Goal: Communication & Community: Answer question/provide support

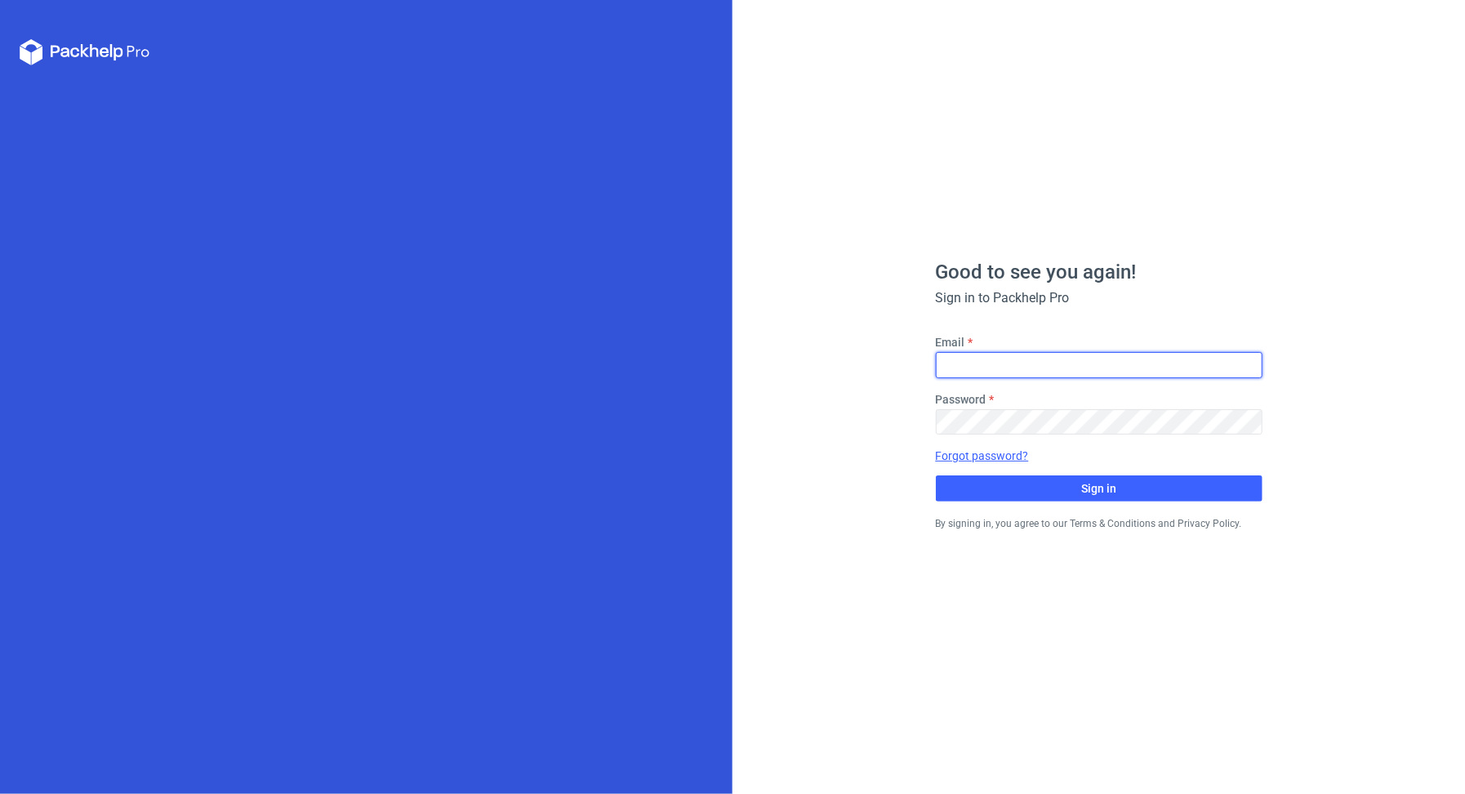
click at [992, 356] on input "Email" at bounding box center [1099, 365] width 327 height 26
type input "[PERSON_NAME][EMAIL_ADDRESS][PERSON_NAME][DOMAIN_NAME]"
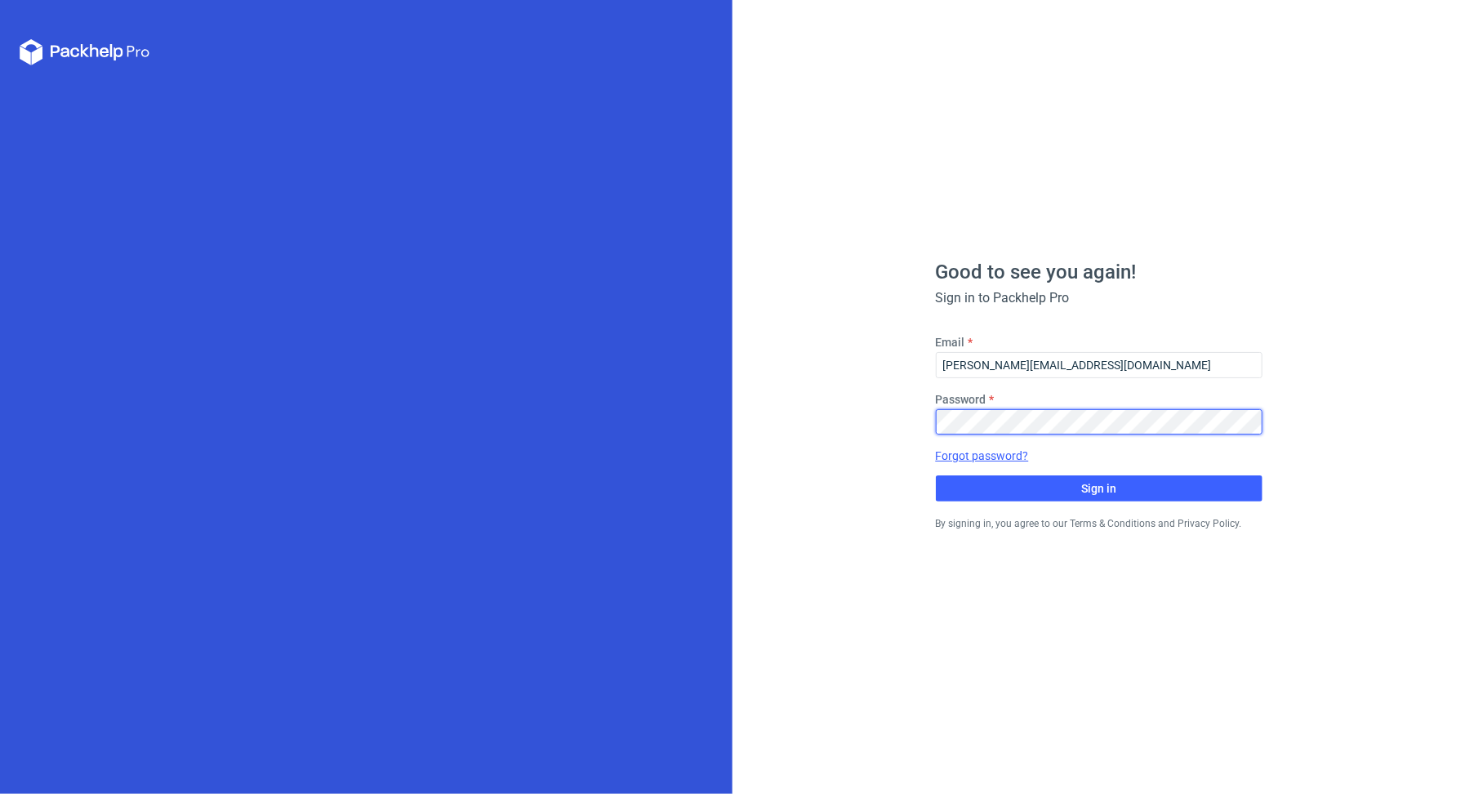
click at [936, 475] on button "Sign in" at bounding box center [1099, 488] width 327 height 26
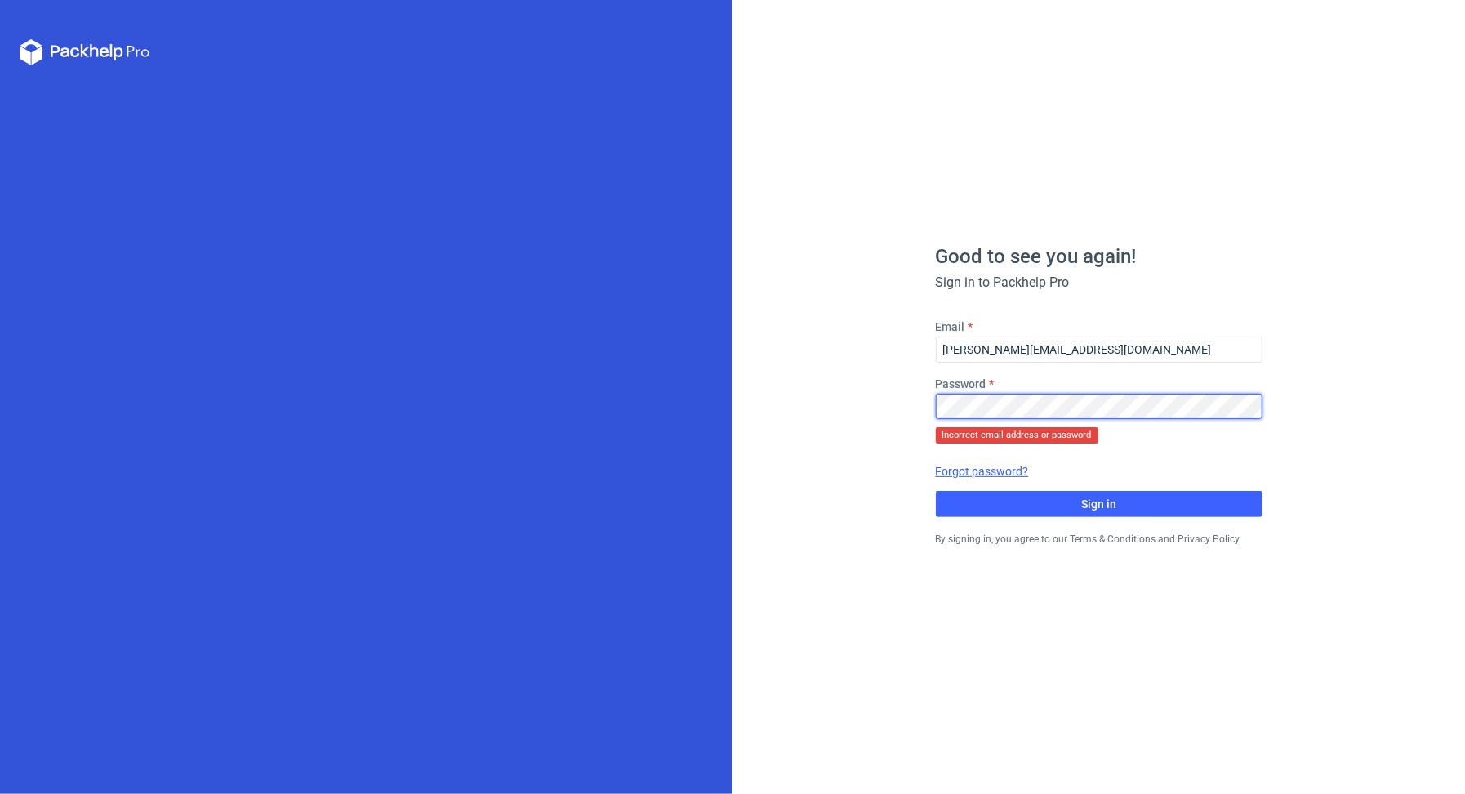
click at [918, 385] on div "Good to see you again! Sign in to Packhelp Pro Email michal.palasek@packhelp.co…" at bounding box center [1098, 397] width 732 height 794
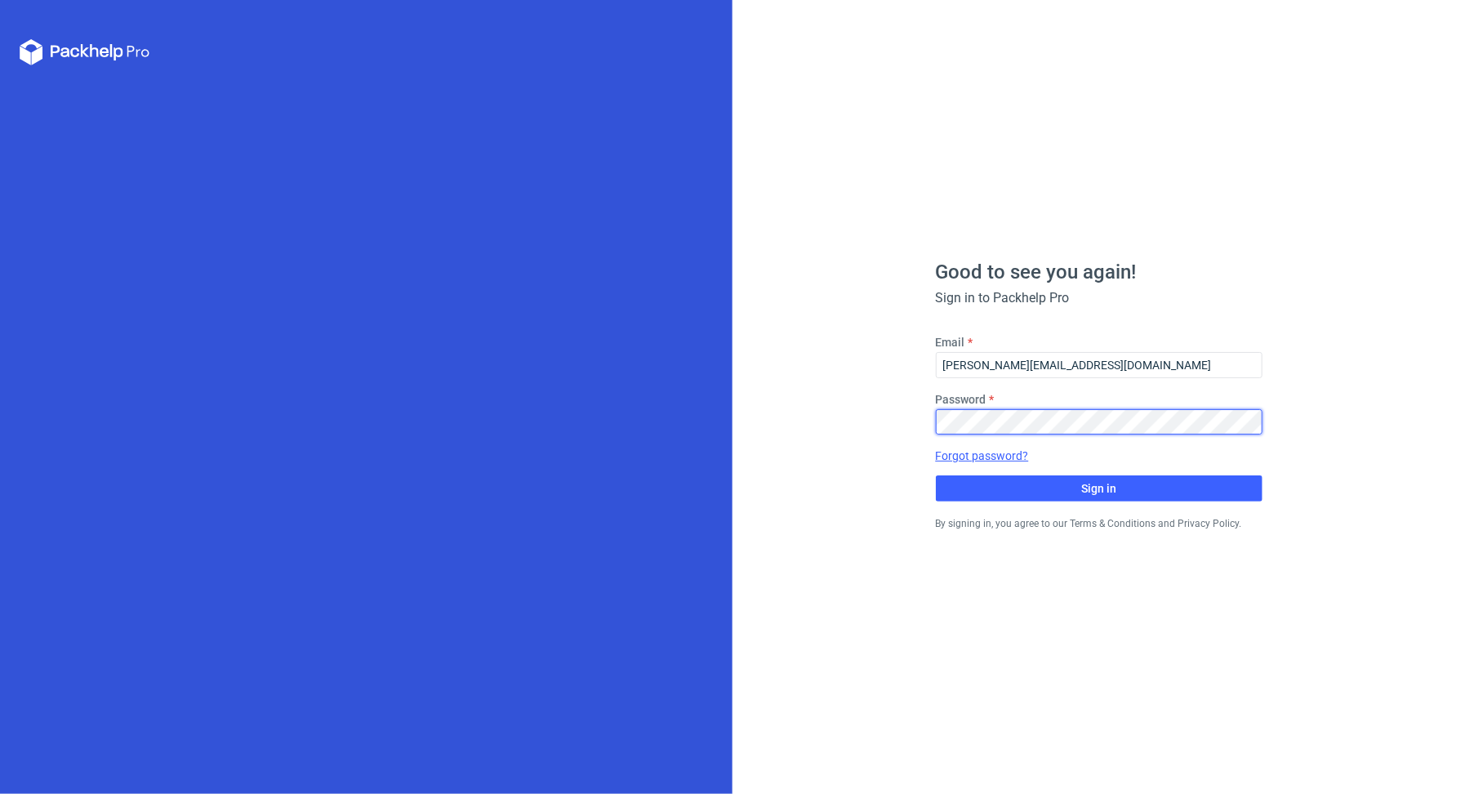
click at [936, 475] on button "Sign in" at bounding box center [1099, 488] width 327 height 26
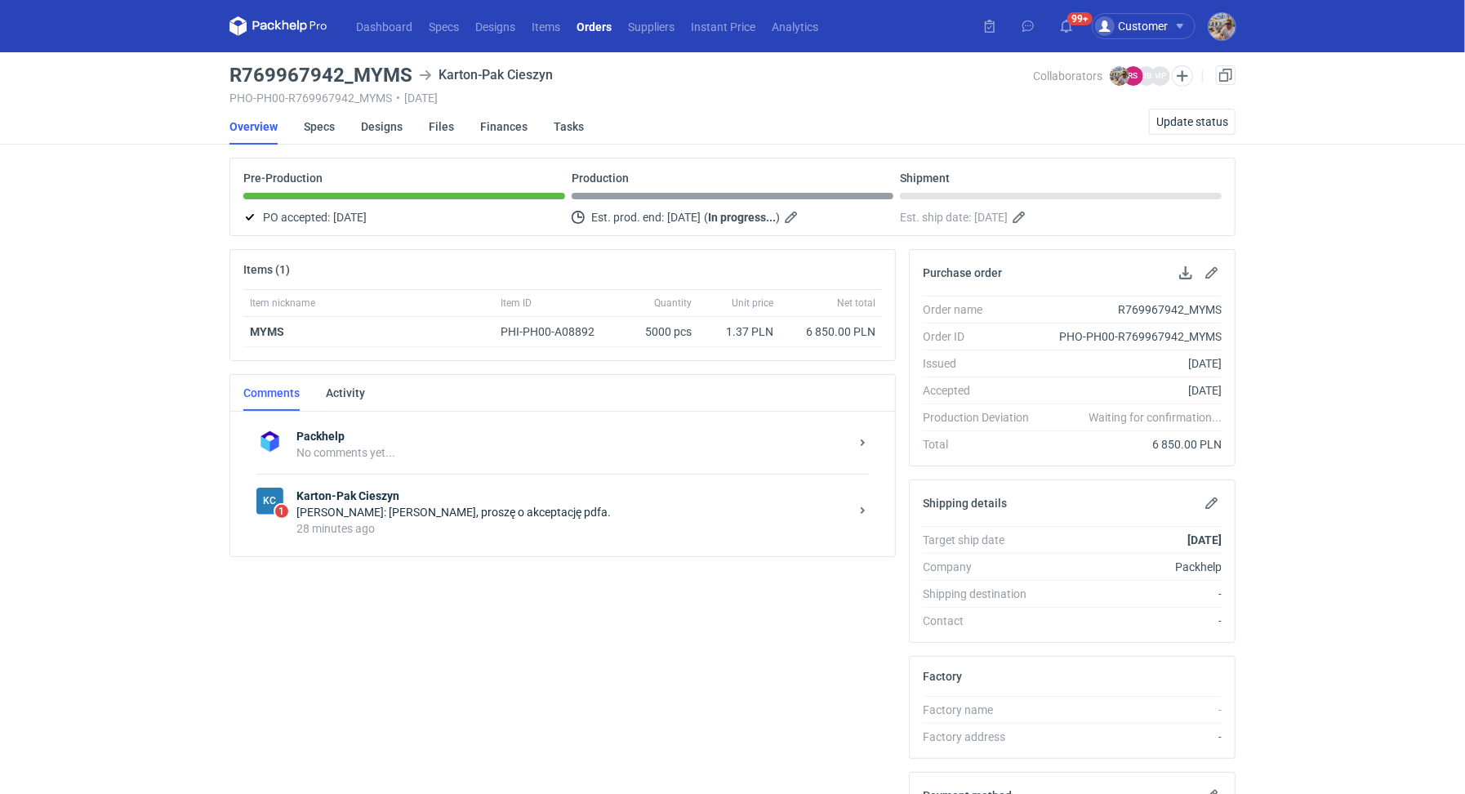
click at [487, 488] on strong "Karton-Pak Cieszyn" at bounding box center [572, 495] width 553 height 16
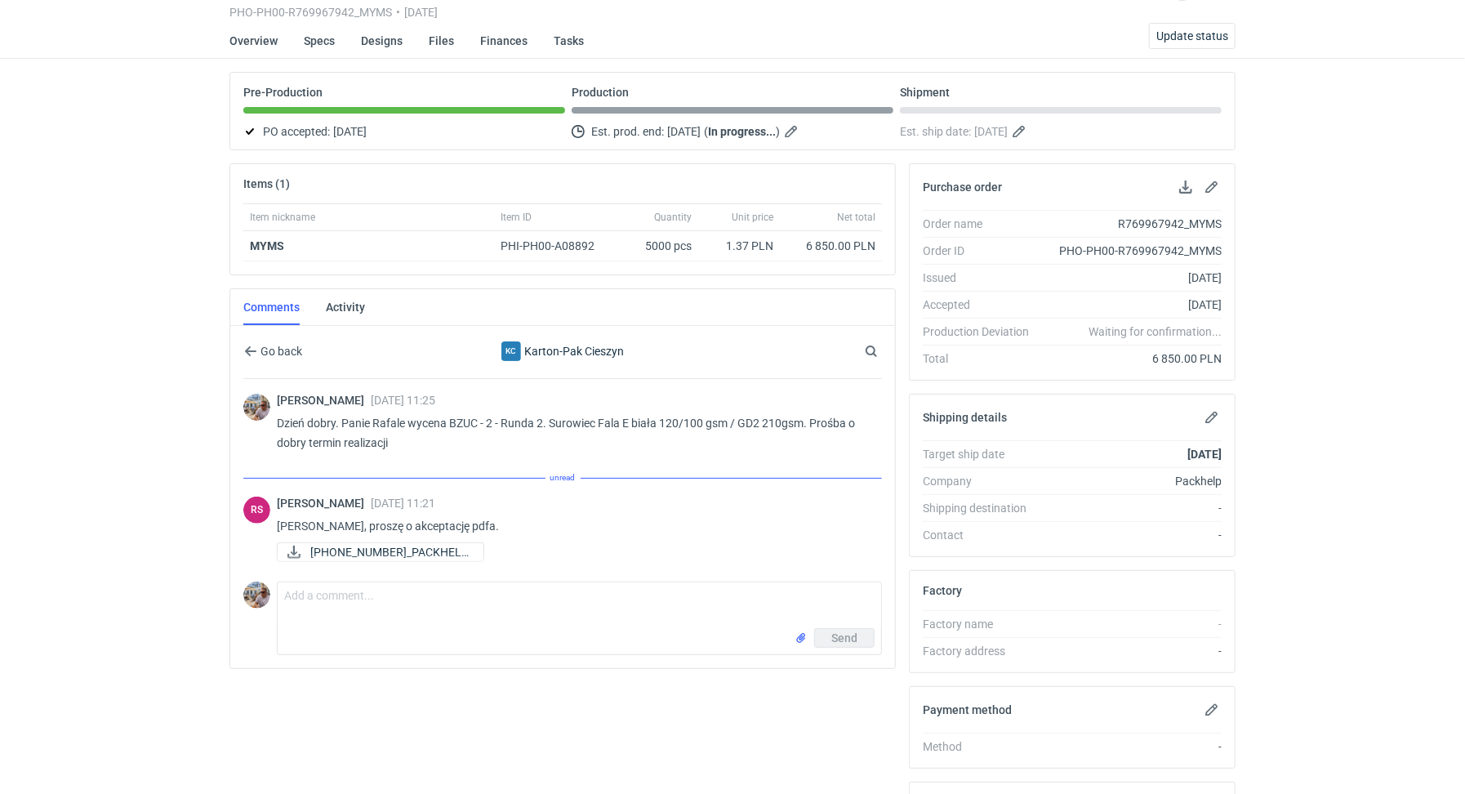
scroll to position [265, 0]
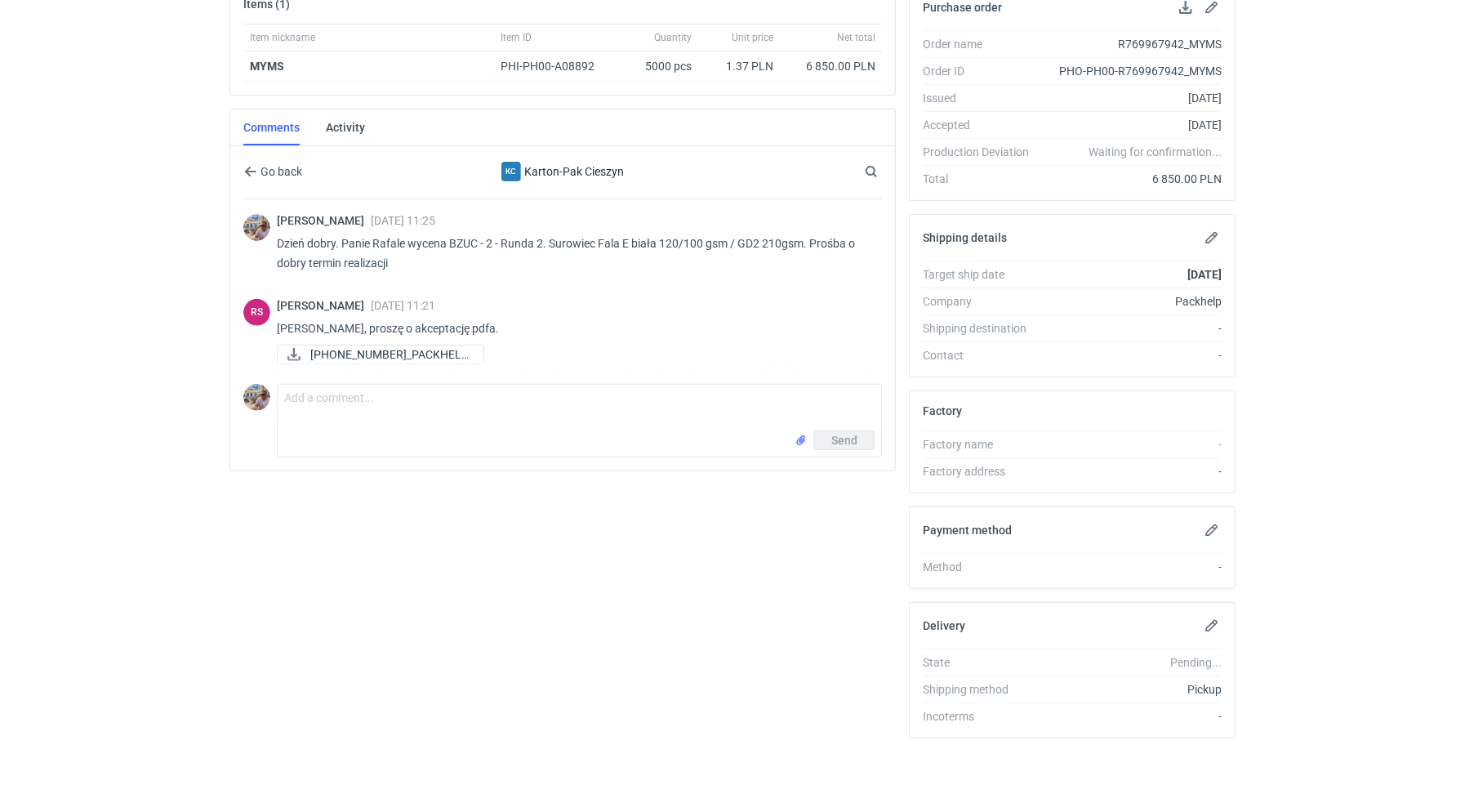
click at [367, 368] on div "RS Rafał Stani 25 Aug 2025 11:21 Panie Michale, proszę o akceptację pdfa. 08-16…" at bounding box center [562, 333] width 638 height 88
click at [374, 355] on span "08-168 2025_PACKHELP..." at bounding box center [390, 354] width 160 height 18
click at [411, 345] on link "08-168 2025_PACKHELP..." at bounding box center [380, 355] width 207 height 20
click at [406, 403] on textarea "Comment message" at bounding box center [579, 408] width 603 height 46
type textarea "Panie Rafale akceptuje"
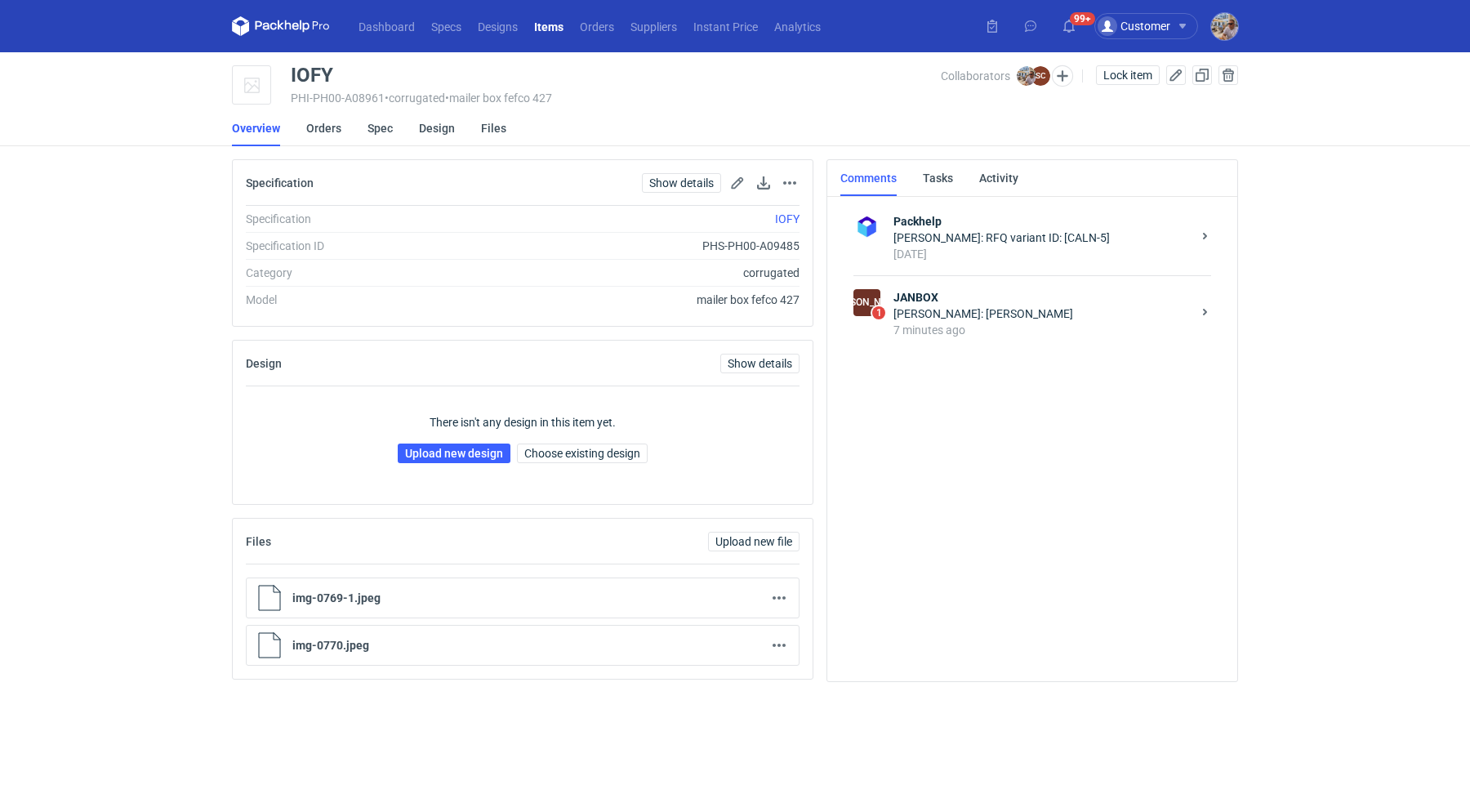
click at [969, 312] on div "[PERSON_NAME]: [PERSON_NAME]" at bounding box center [1042, 313] width 298 height 16
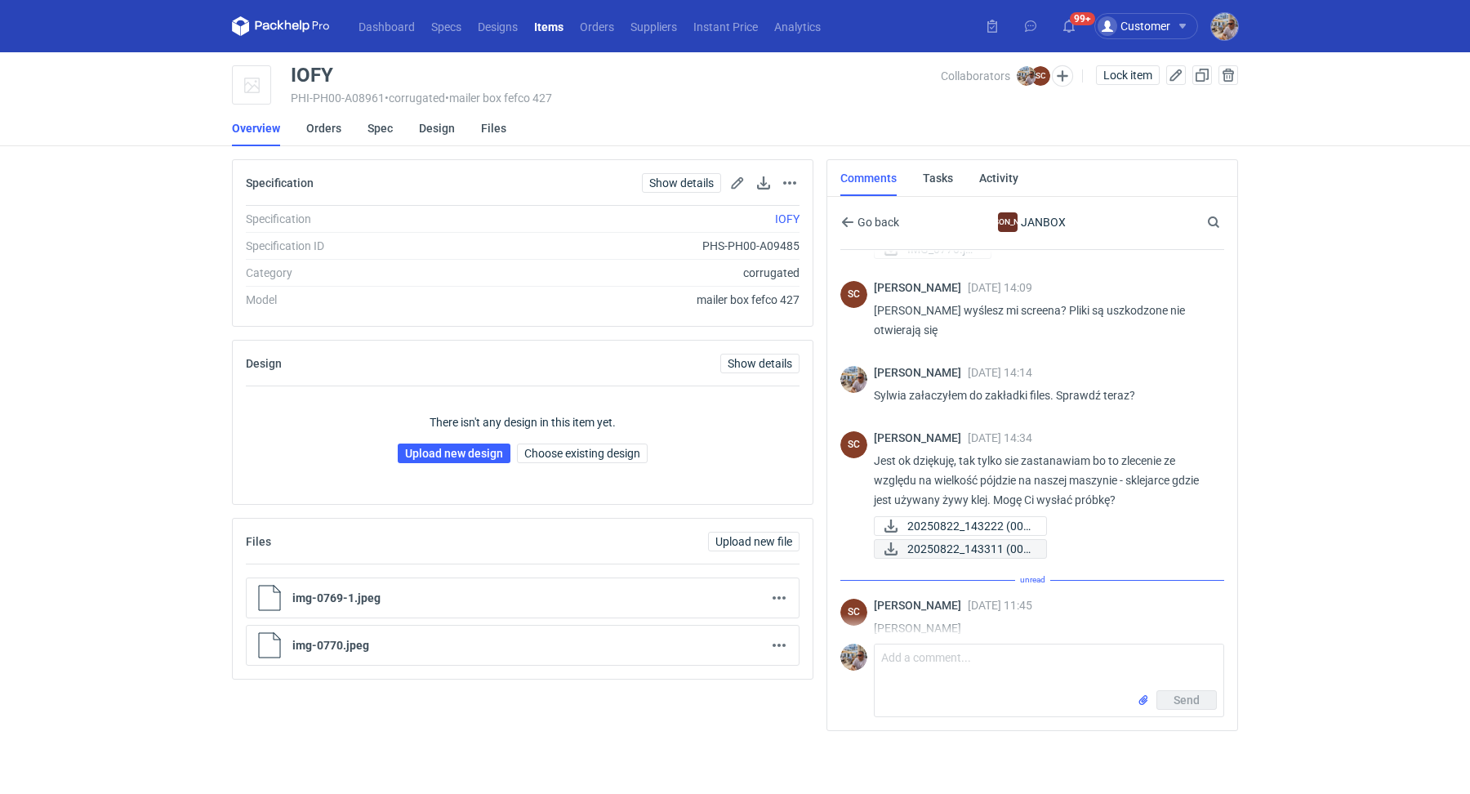
scroll to position [277, 0]
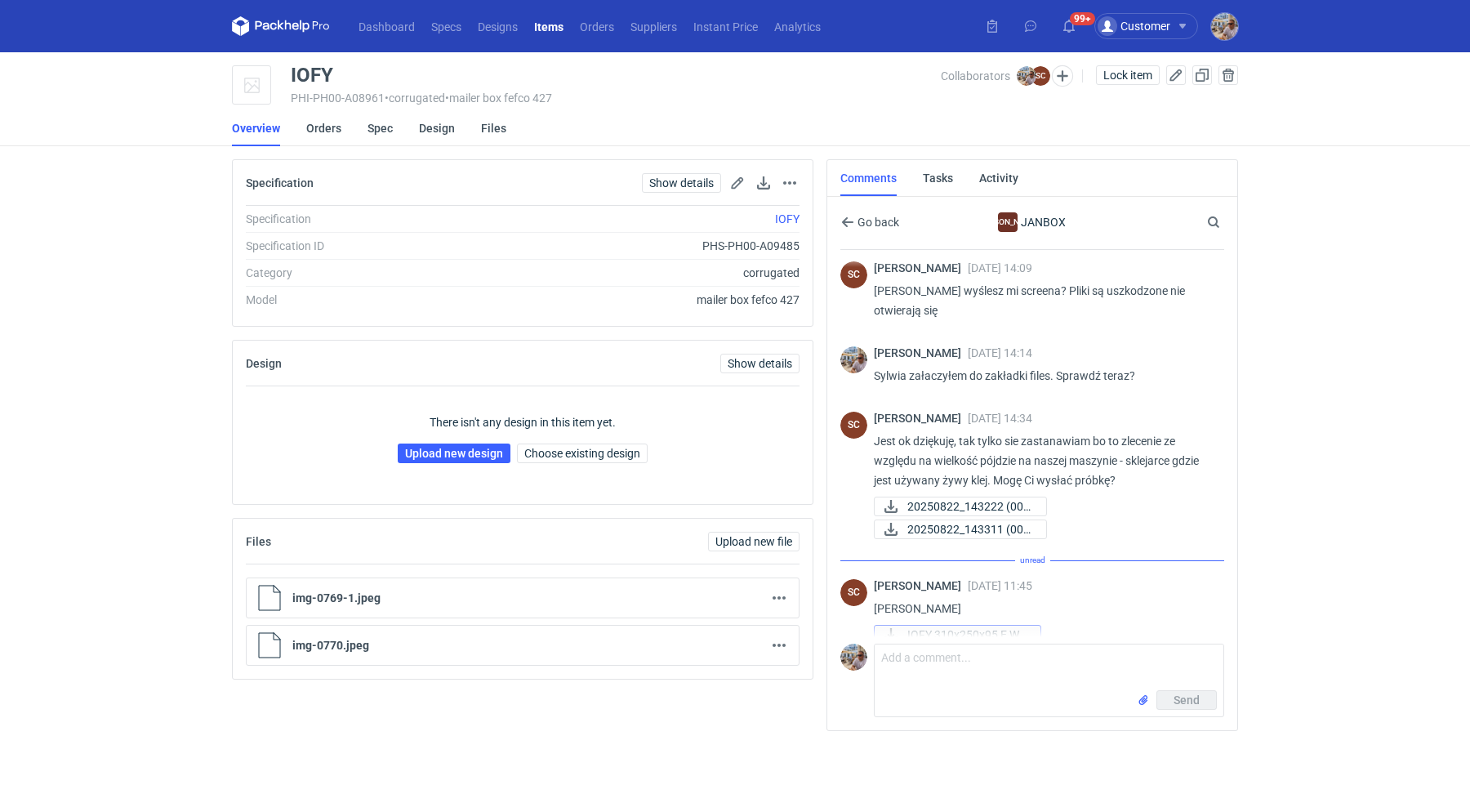
click at [953, 625] on span "IOFY 310x250x95 E Wy..." at bounding box center [967, 634] width 120 height 18
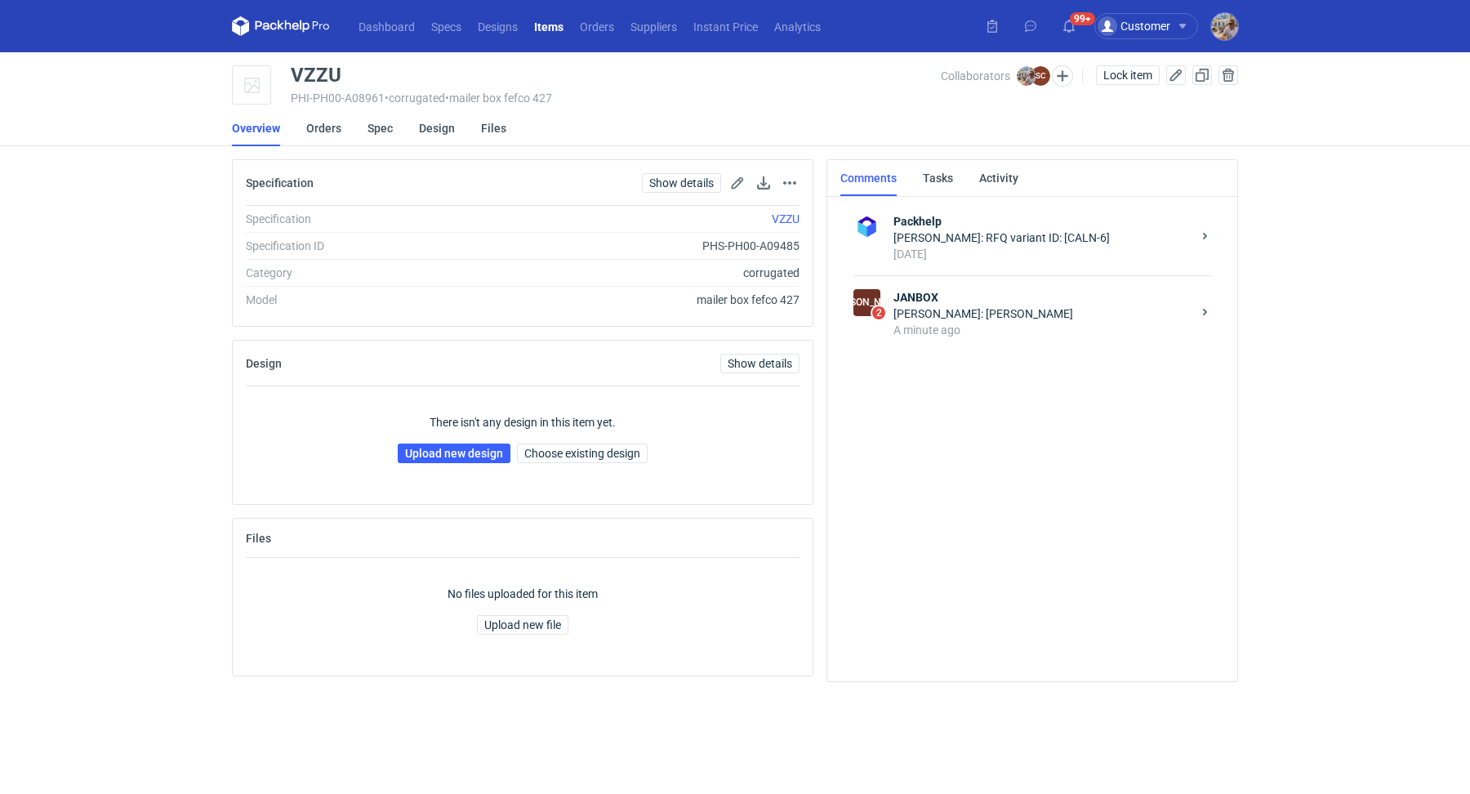
click at [954, 319] on div "[PERSON_NAME]: [PERSON_NAME]" at bounding box center [1042, 313] width 298 height 16
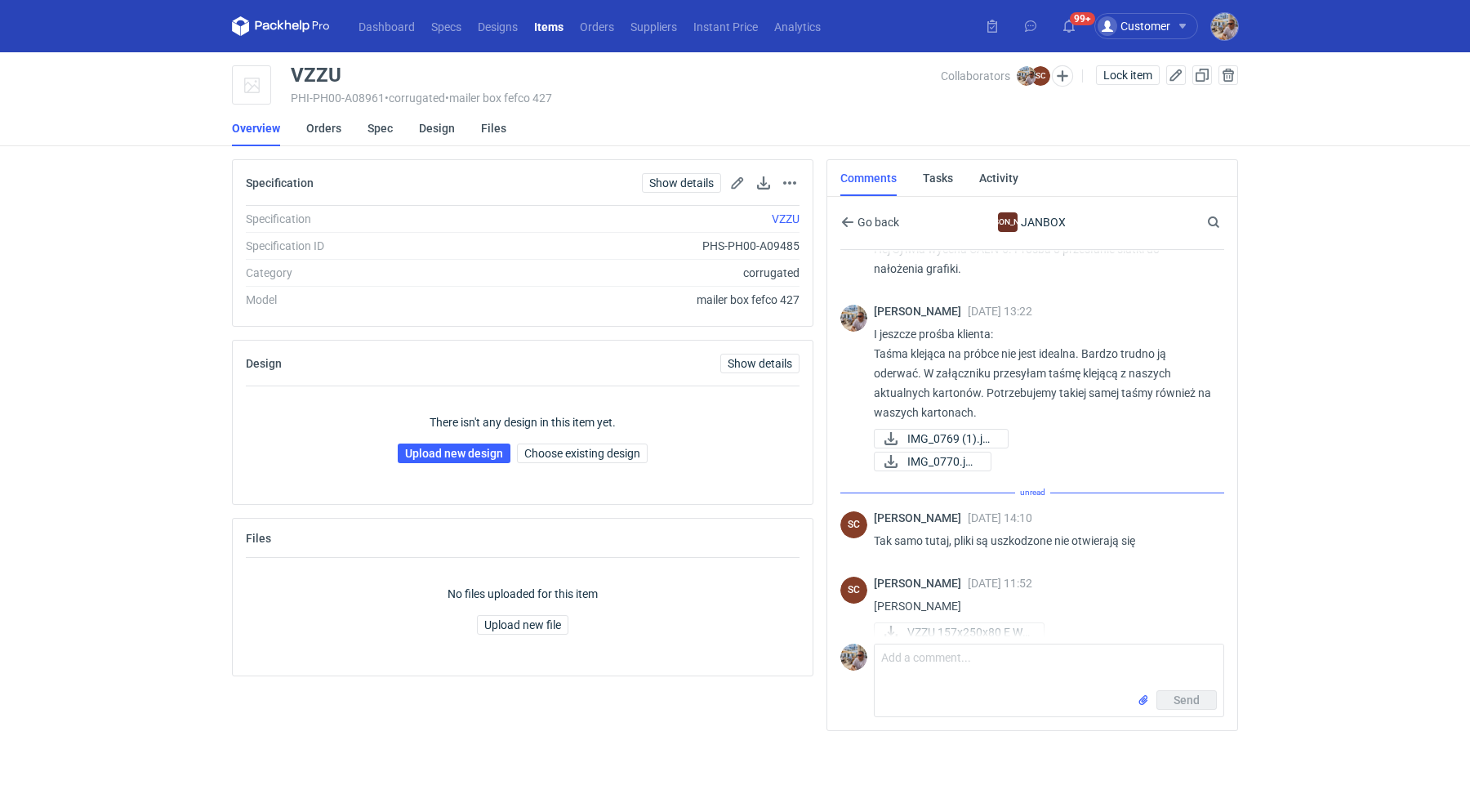
scroll to position [62, 0]
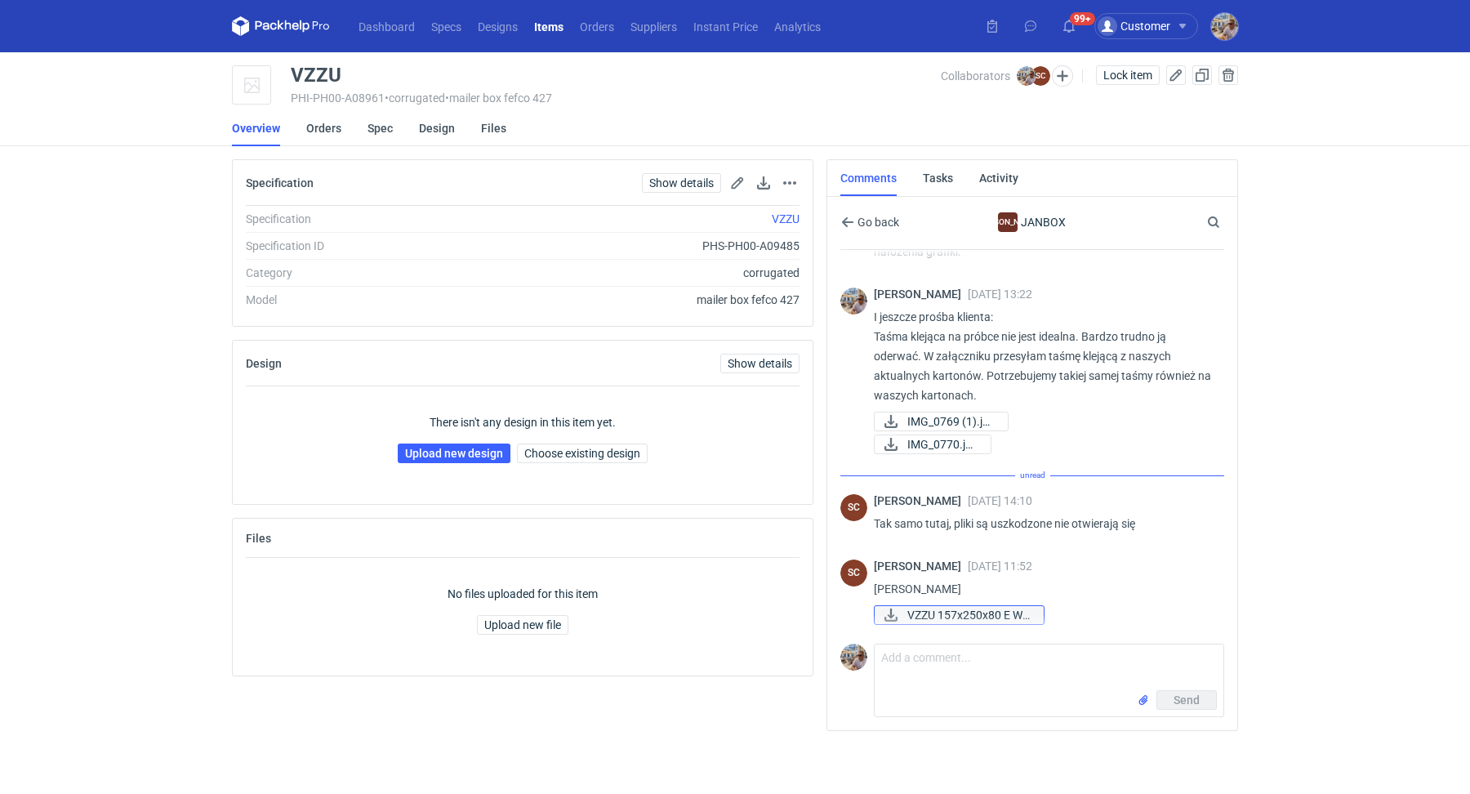
click at [976, 616] on span "VZZU 157x250x80 E Wy..." at bounding box center [968, 615] width 123 height 18
